Goal: Find specific page/section: Find specific page/section

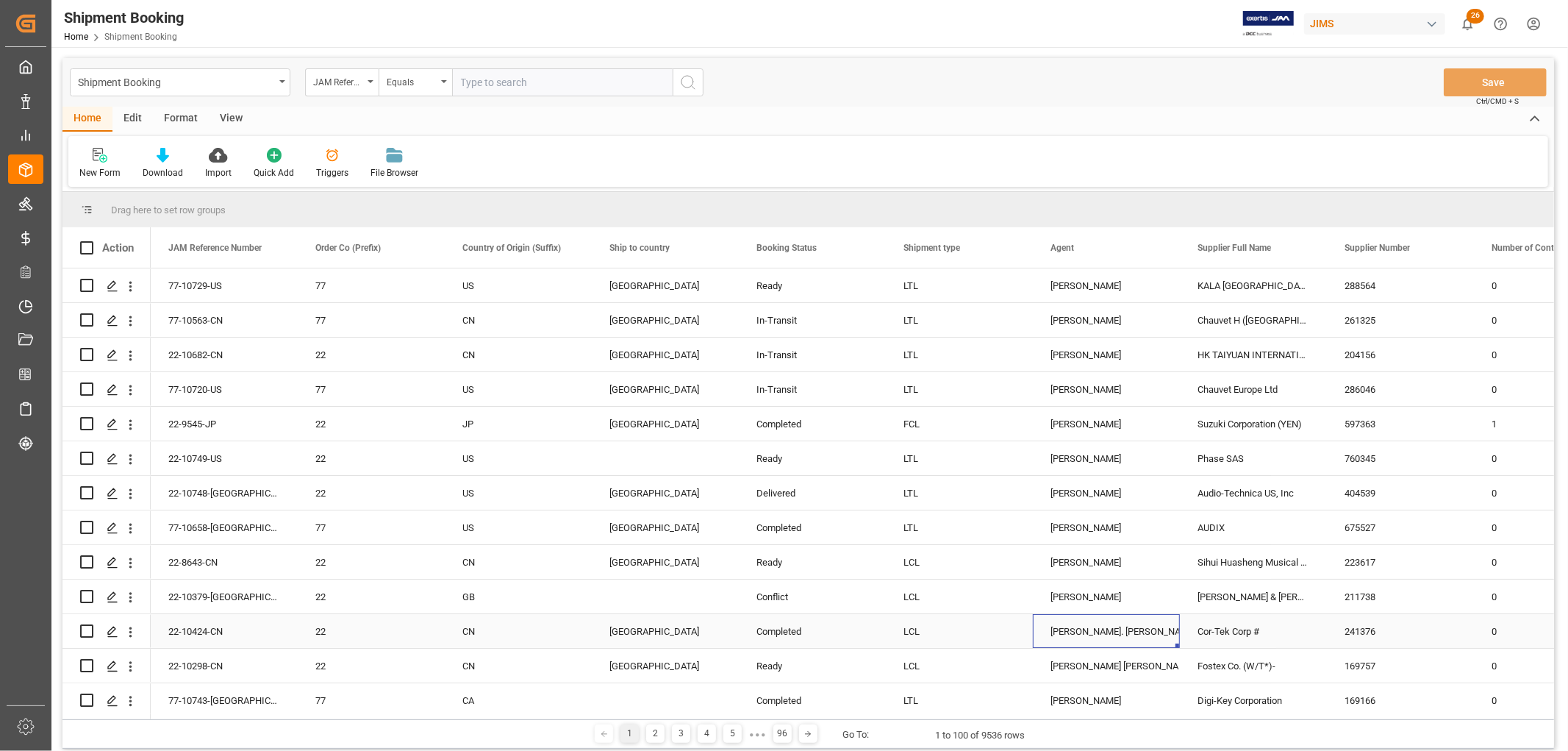
click at [1096, 632] on div "[PERSON_NAME]. [PERSON_NAME]" at bounding box center [1105, 632] width 112 height 34
click at [234, 120] on div "View" at bounding box center [231, 119] width 45 height 25
click at [99, 166] on div "Default" at bounding box center [93, 173] width 28 height 13
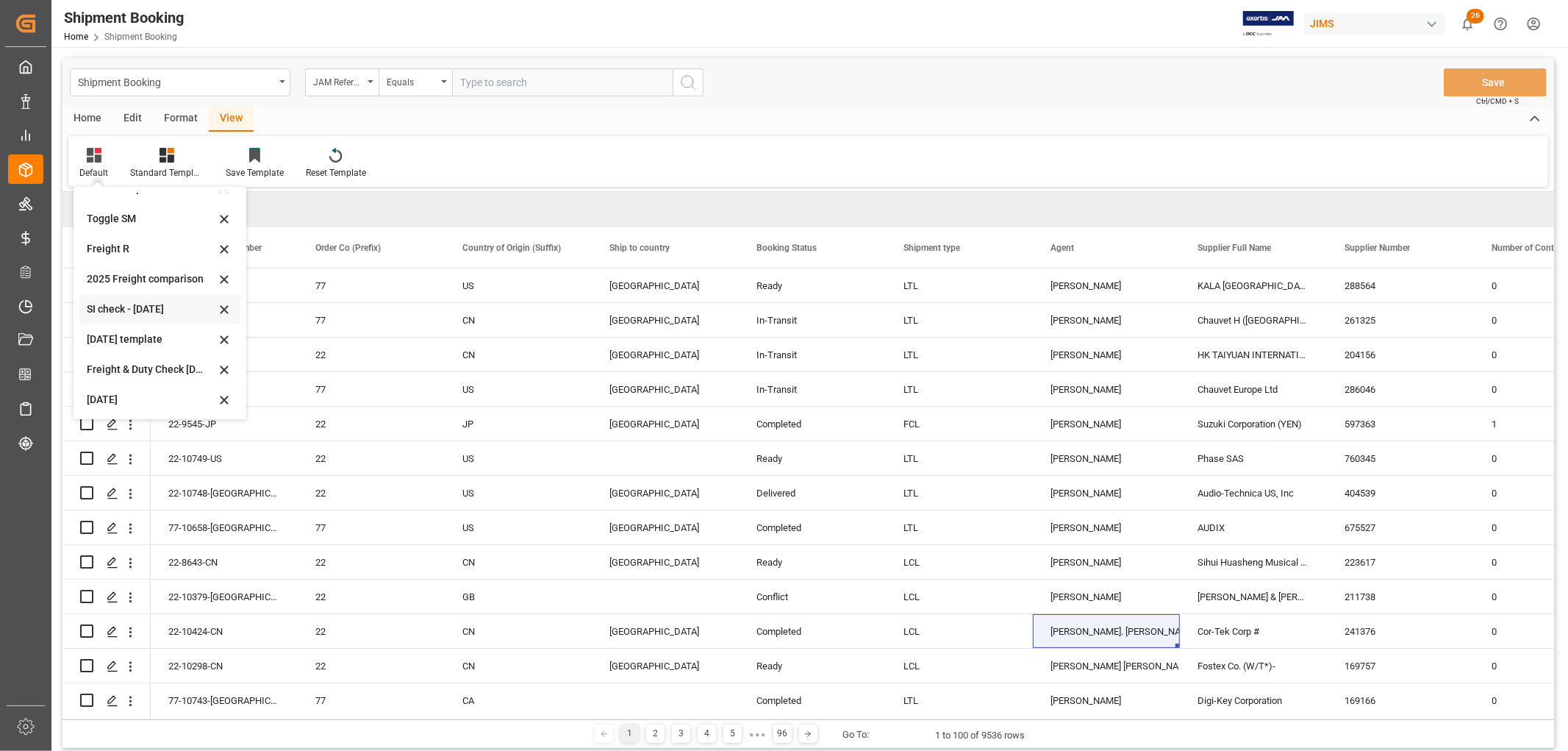
scroll to position [81, 0]
click at [107, 393] on div "[DATE]" at bounding box center [151, 398] width 129 height 15
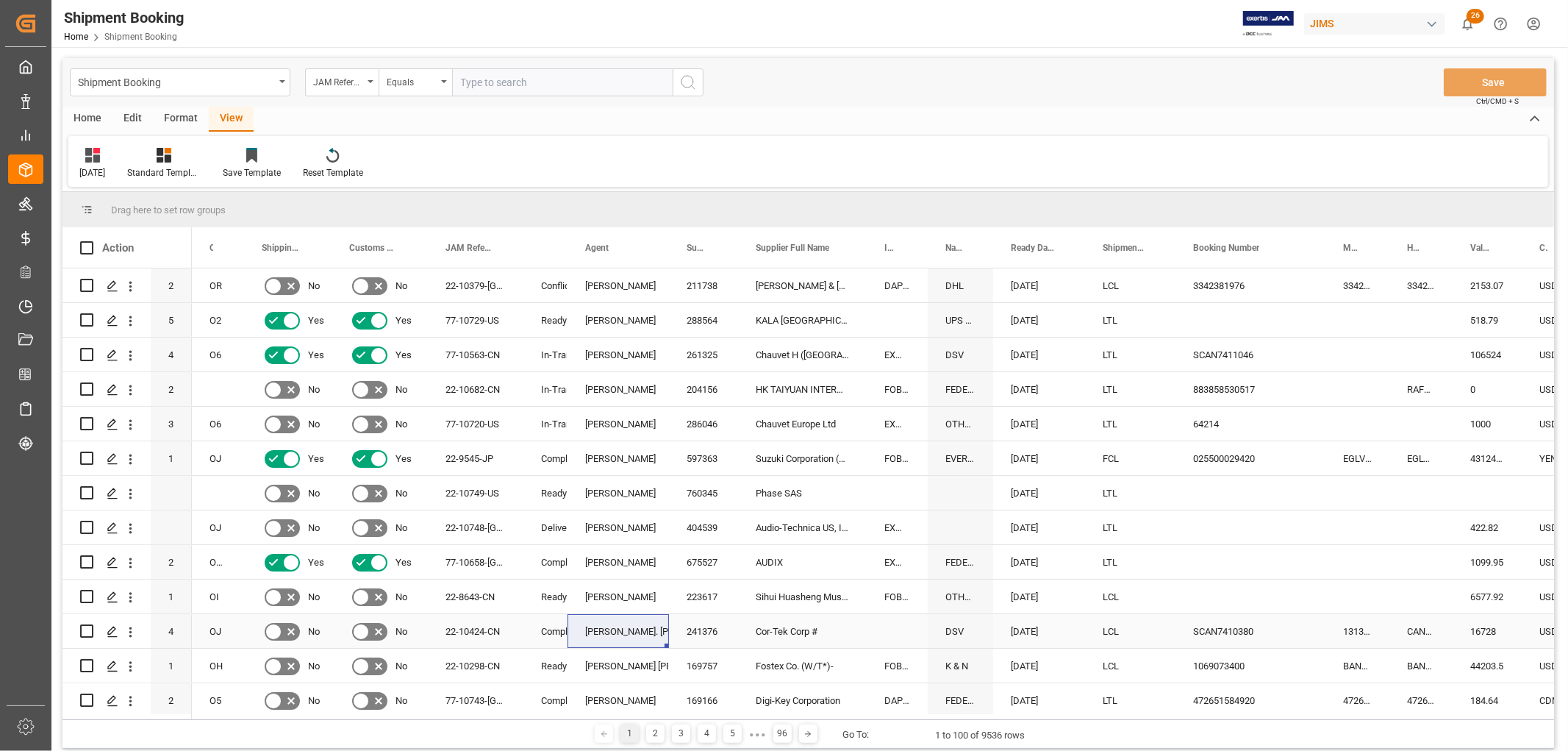
click at [612, 629] on div "[PERSON_NAME]. [PERSON_NAME]" at bounding box center [618, 632] width 66 height 34
click at [643, 246] on span at bounding box center [644, 247] width 13 height 13
click at [714, 248] on span "filter" at bounding box center [713, 250] width 13 height 13
type input "[PERSON_NAME]. [PERSON_NAME]"
click at [724, 370] on button "Apply" at bounding box center [731, 373] width 27 height 15
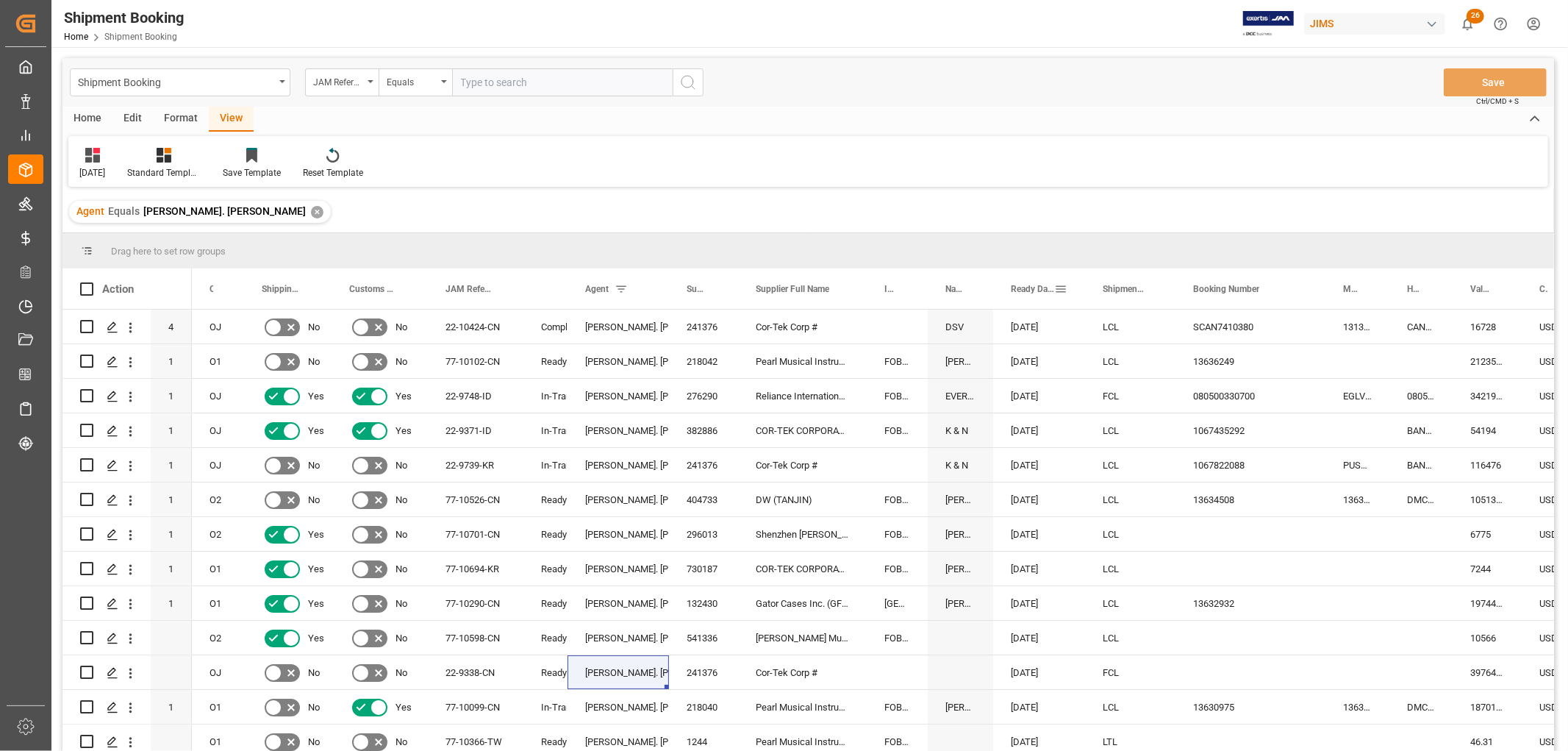
click at [1037, 287] on span "Ready Date" at bounding box center [1032, 289] width 43 height 10
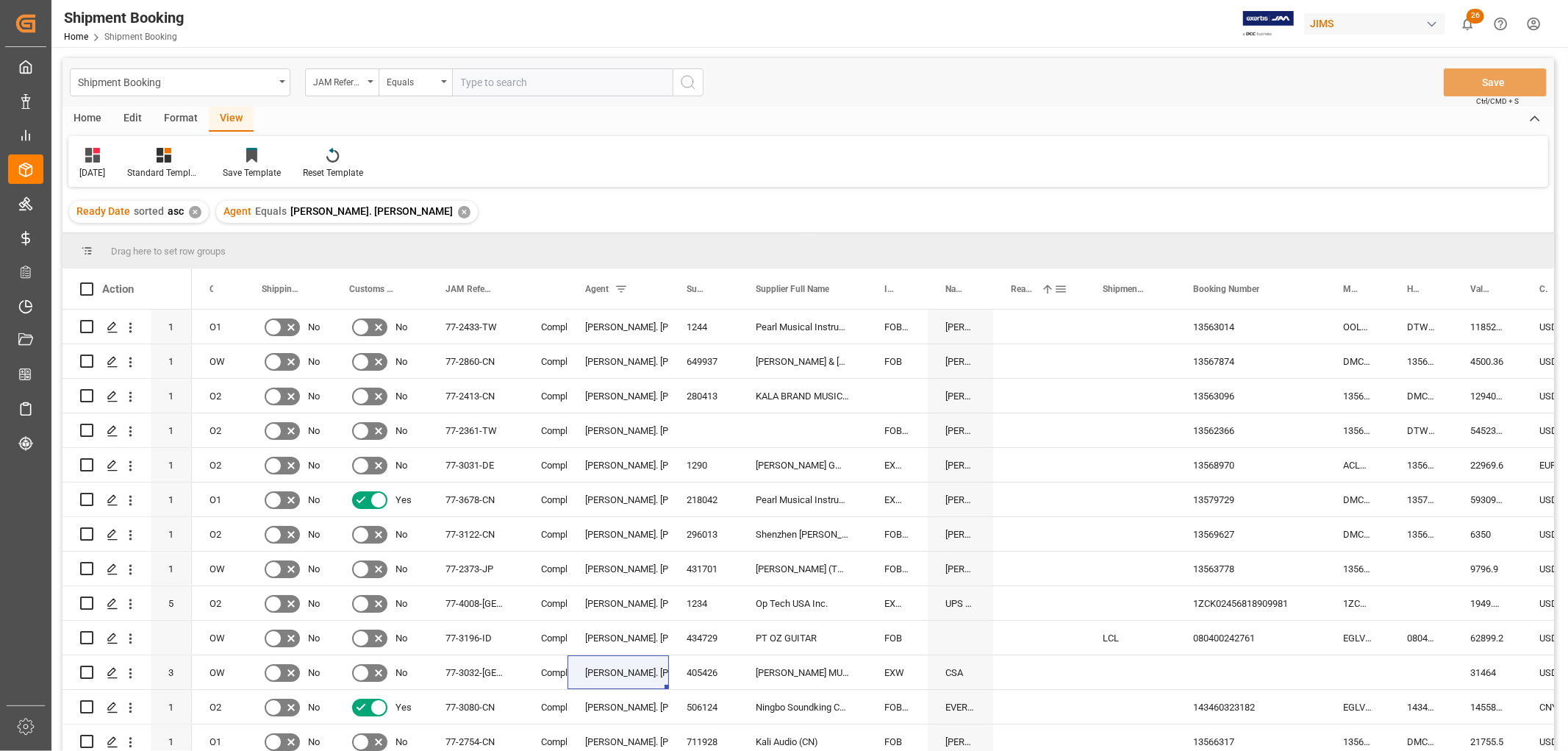
click at [1062, 291] on span at bounding box center [1060, 289] width 13 height 13
click at [1195, 334] on span "Filtering operator" at bounding box center [1192, 331] width 13 height 13
click at [1120, 400] on div "Greater than" at bounding box center [1128, 402] width 144 height 24
click at [1193, 364] on input "date" at bounding box center [1128, 368] width 144 height 29
type input "[DATE]"
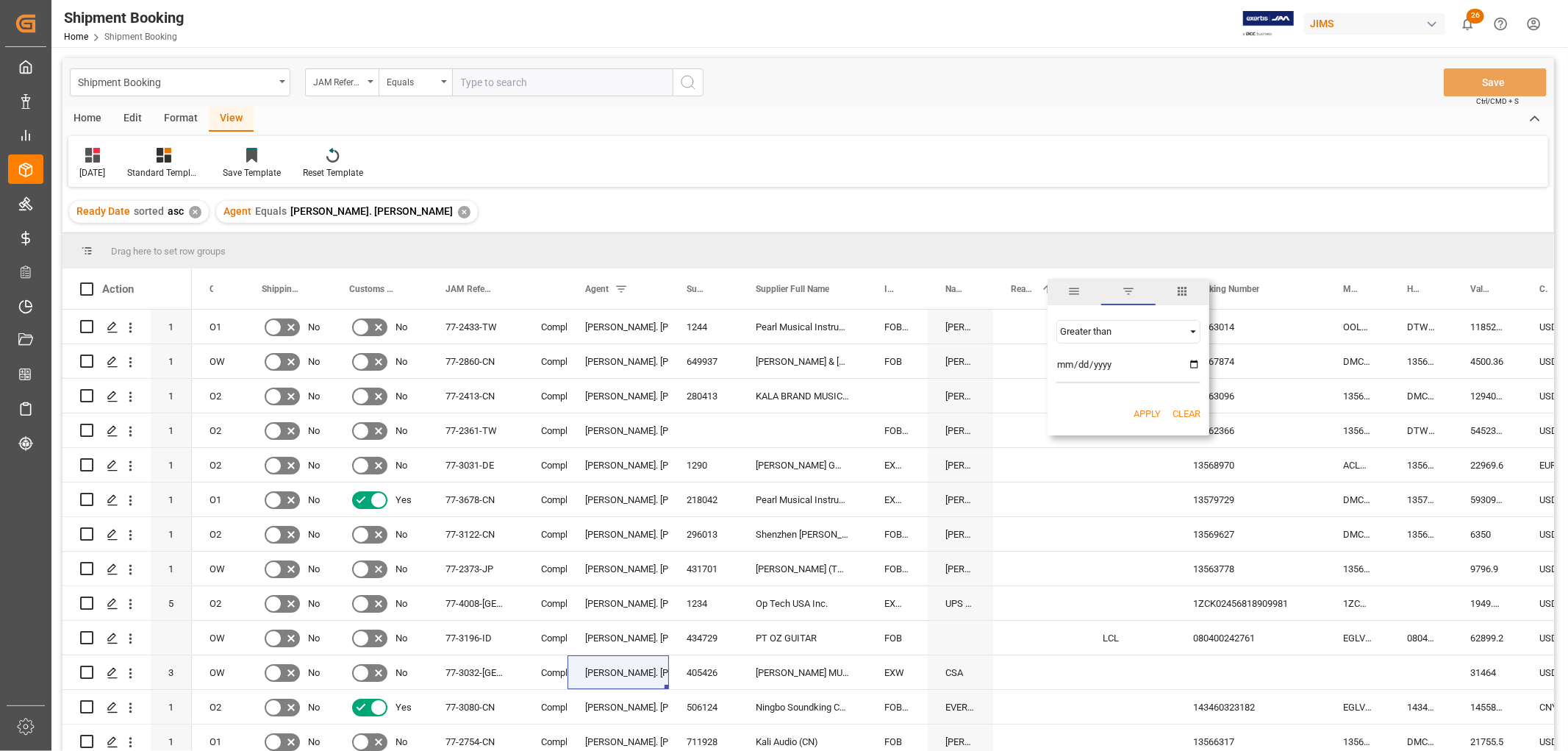
click at [1145, 410] on button "Apply" at bounding box center [1146, 414] width 27 height 15
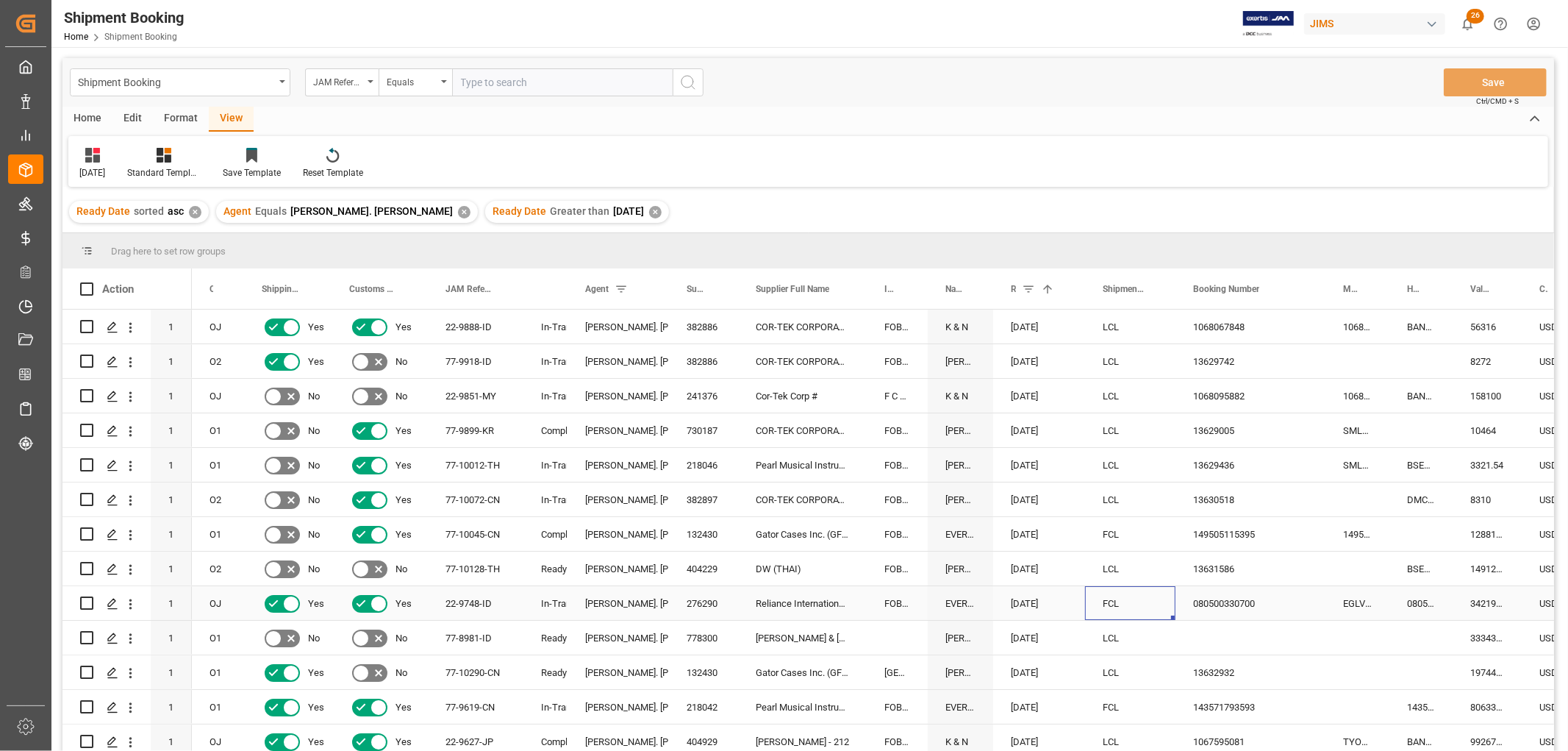
click at [1147, 592] on div "FCL" at bounding box center [1130, 604] width 55 height 34
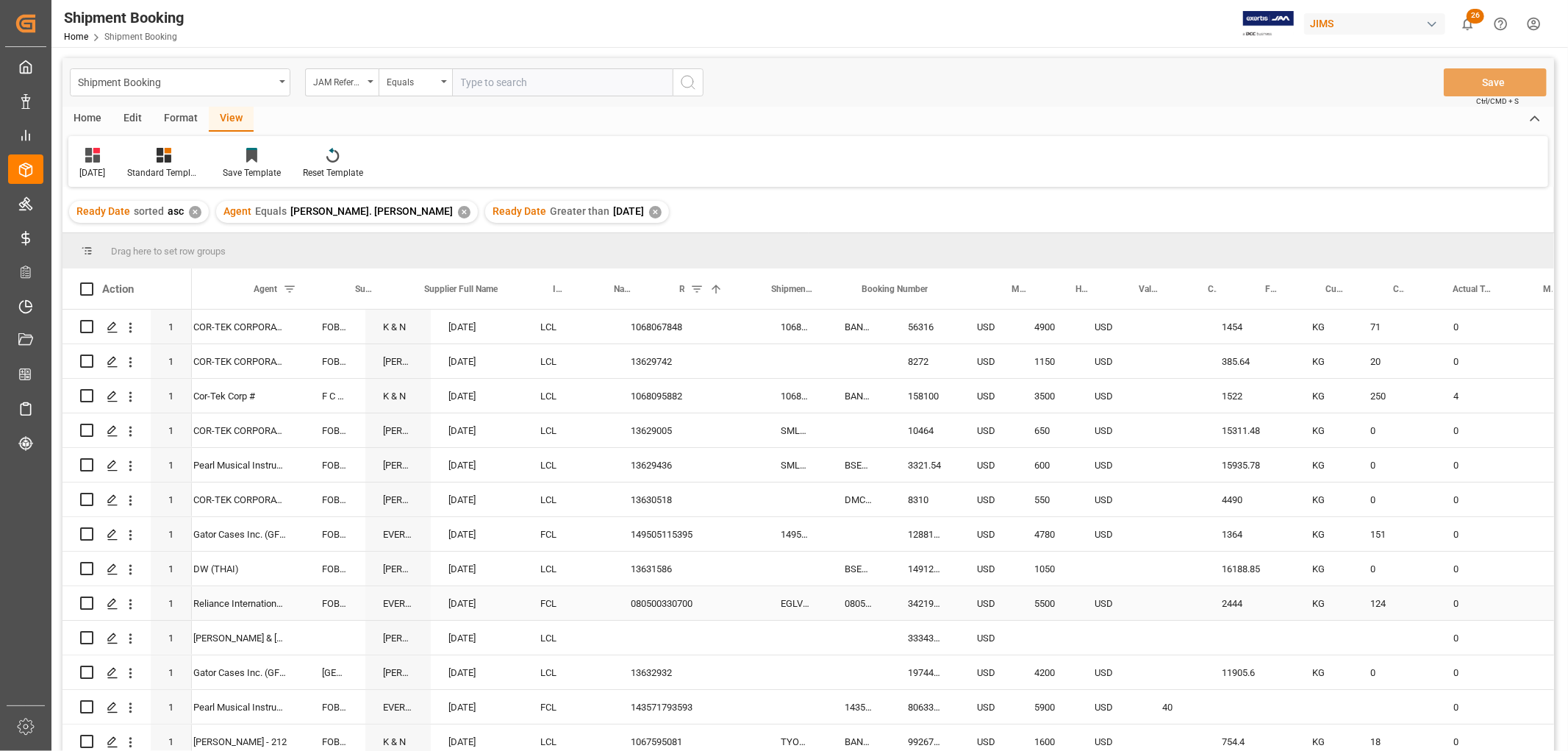
scroll to position [0, 139]
